Goal: Information Seeking & Learning: Understand process/instructions

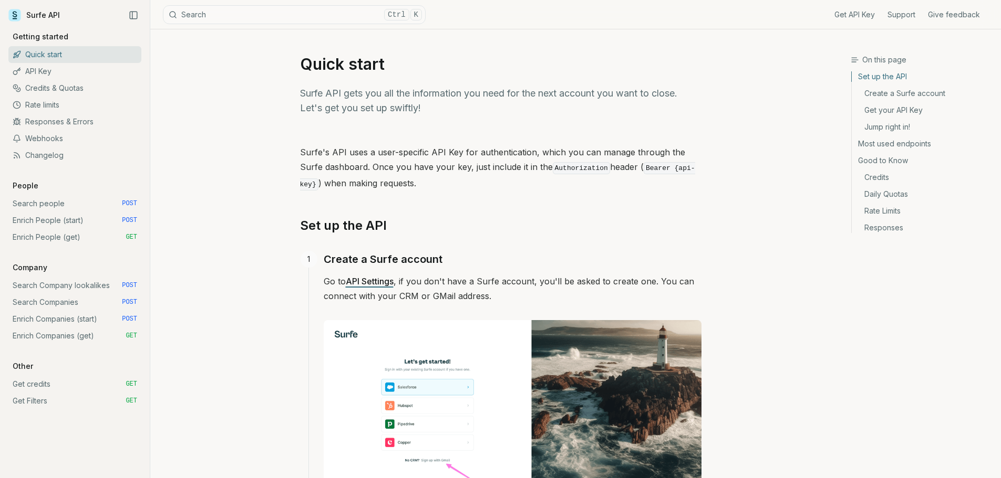
click at [55, 224] on link "Enrich People (start) POST" at bounding box center [74, 220] width 133 height 17
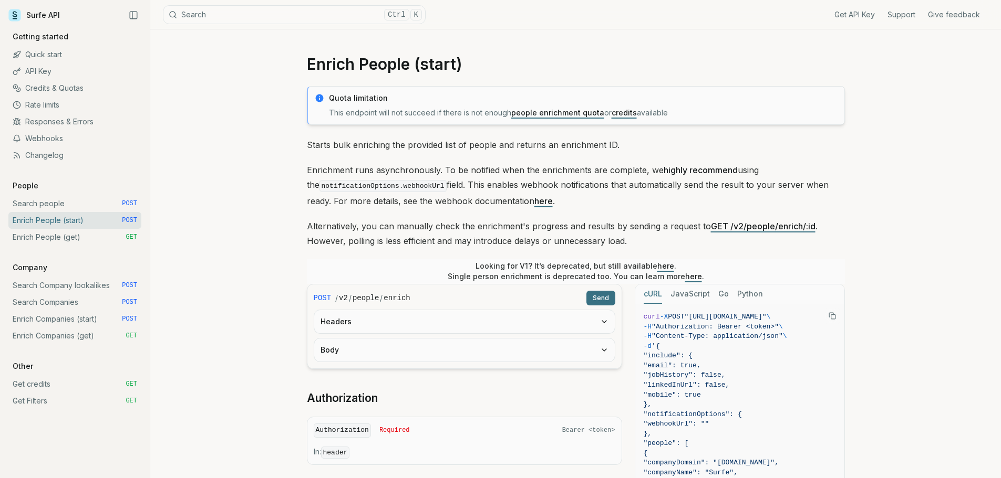
click at [44, 234] on link "Enrich People (get) GET" at bounding box center [74, 237] width 133 height 17
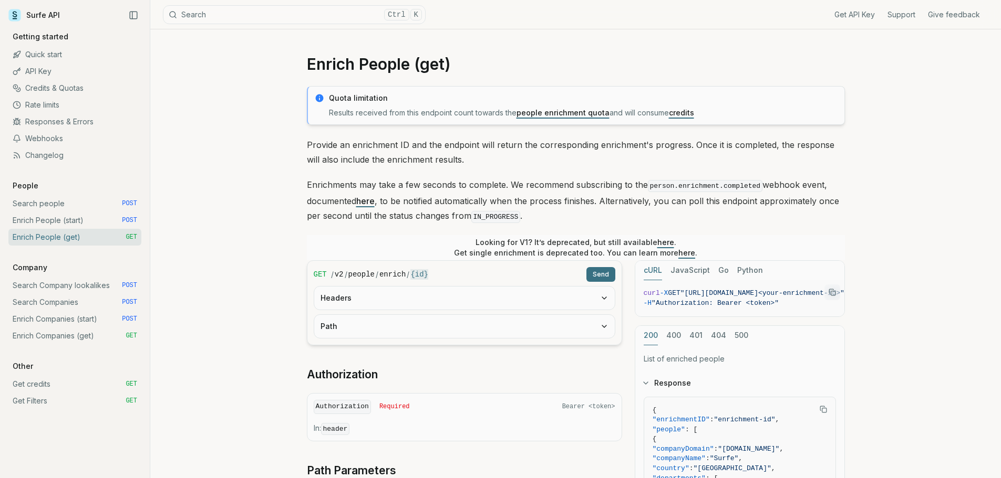
click at [46, 218] on link "Enrich People (start) POST" at bounding box center [74, 220] width 133 height 17
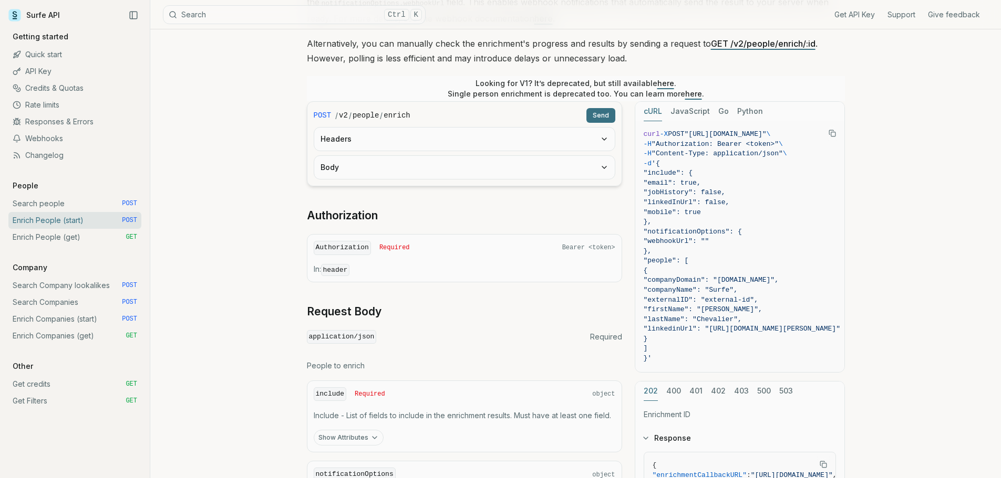
scroll to position [122, 0]
